Goal: Book appointment/travel/reservation

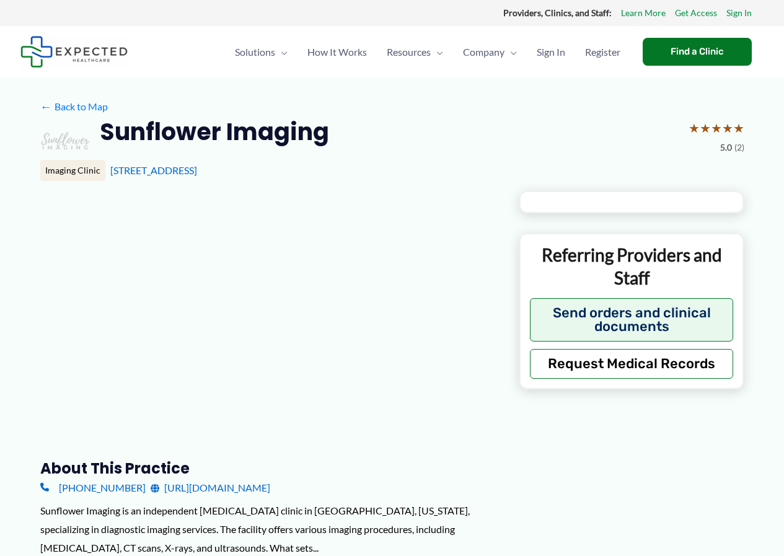
type input "**********"
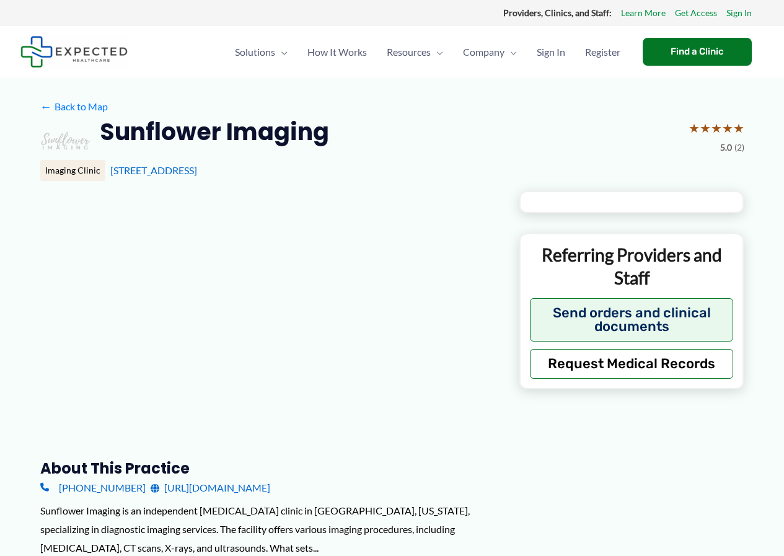
type input "**********"
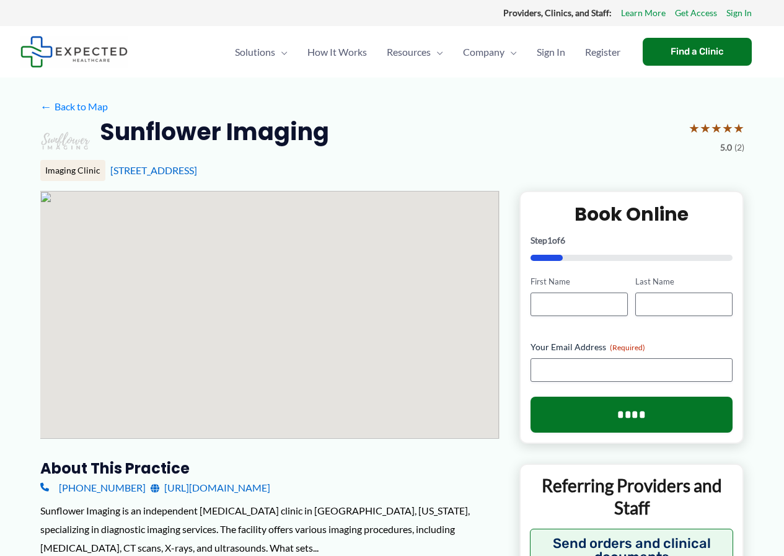
scroll to position [248, 0]
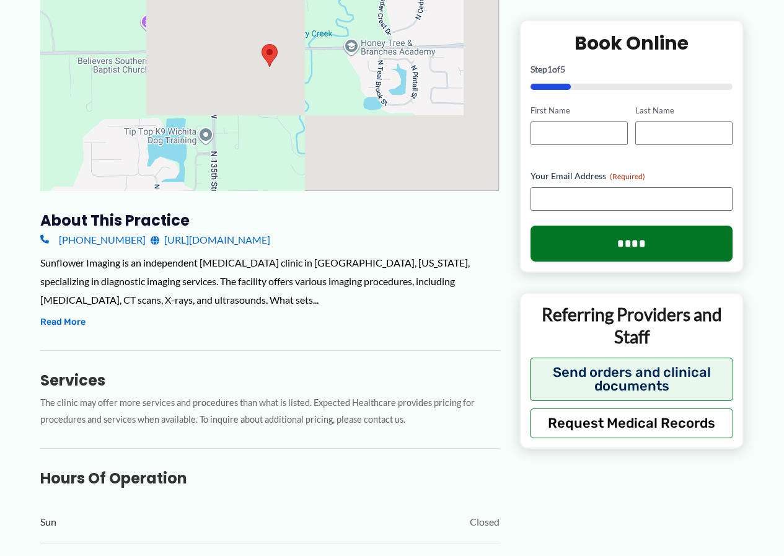
click at [257, 245] on link "[URL][DOMAIN_NAME]" at bounding box center [211, 240] width 120 height 19
